Goal: Check status: Check status

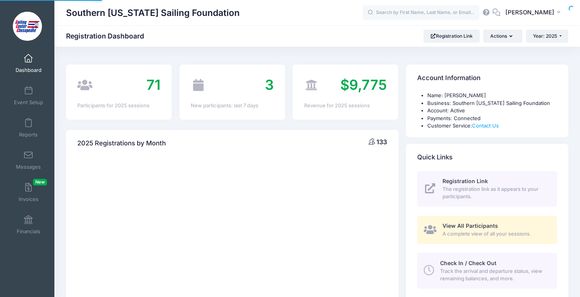
select select
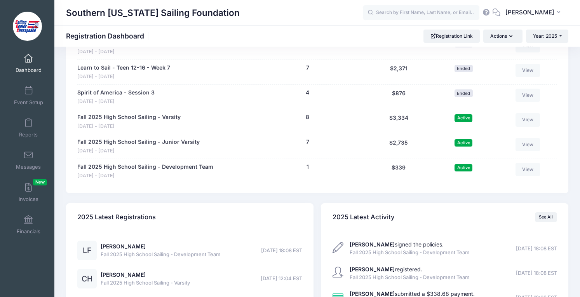
scroll to position [733, 0]
click at [124, 247] on link "[PERSON_NAME]" at bounding box center [123, 246] width 45 height 7
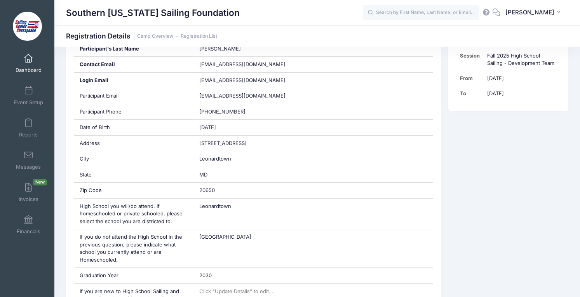
scroll to position [189, 0]
